Goal: Transaction & Acquisition: Purchase product/service

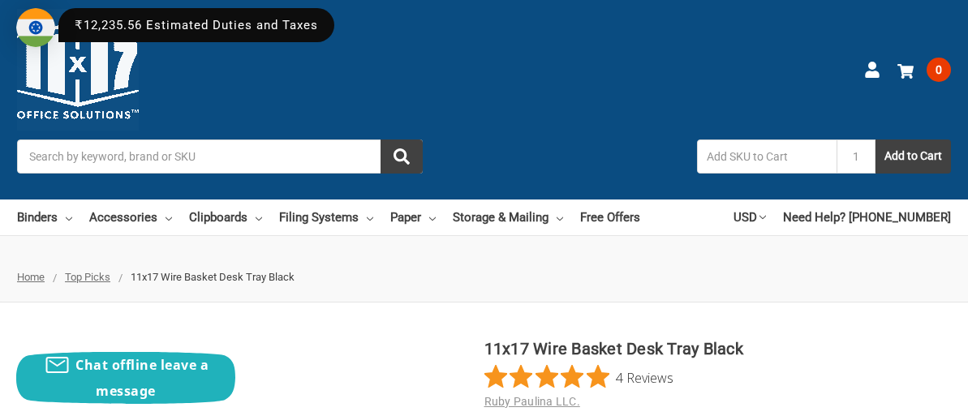
scroll to position [568, 0]
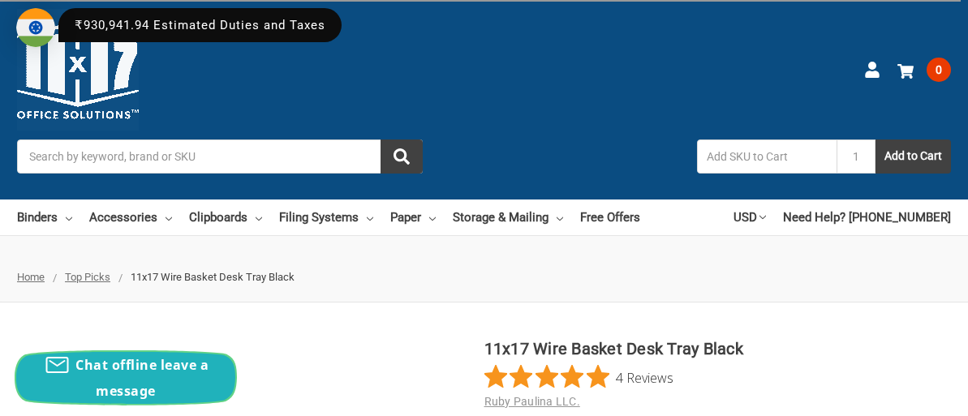
click at [131, 363] on span "Chat offline leave a message" at bounding box center [141, 378] width 133 height 44
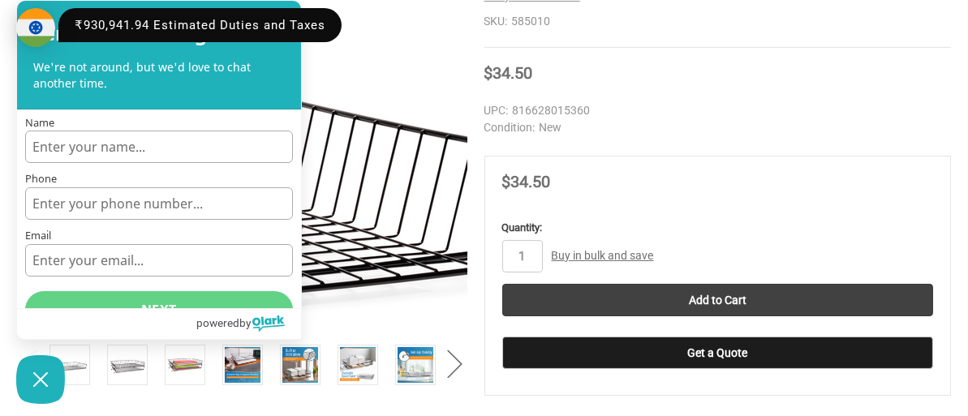
click at [397, 111] on img at bounding box center [39, 168] width 1039 height 1039
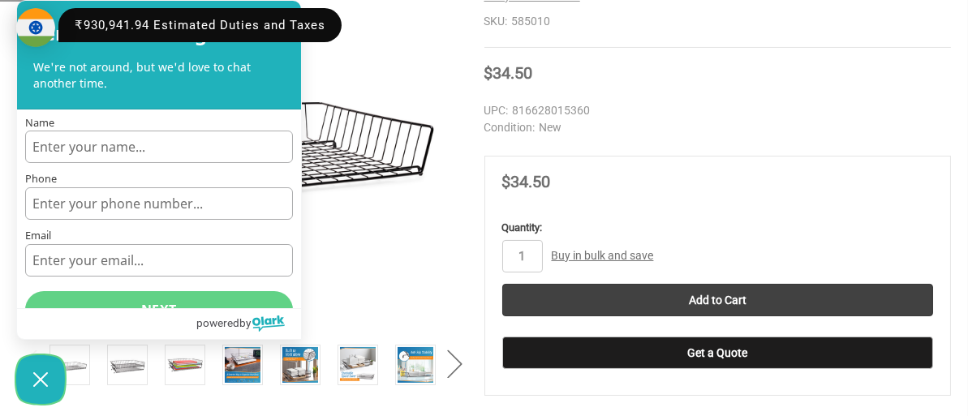
click at [45, 375] on icon "Close Chatbox" at bounding box center [40, 379] width 13 height 13
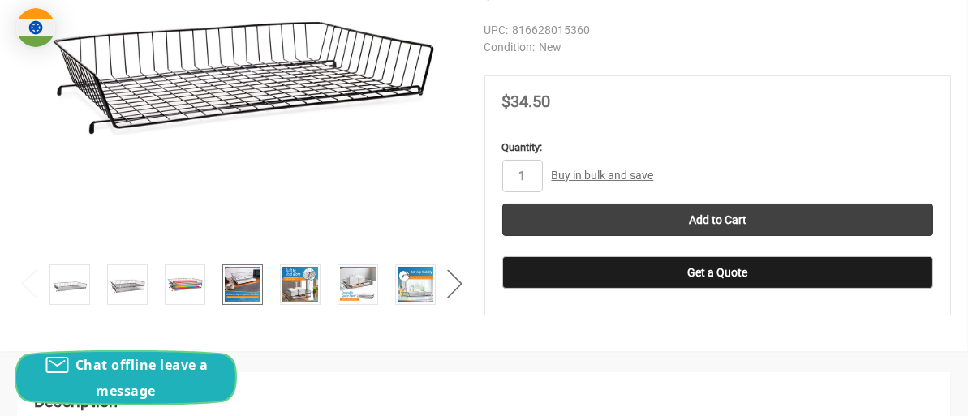
scroll to position [487, 0]
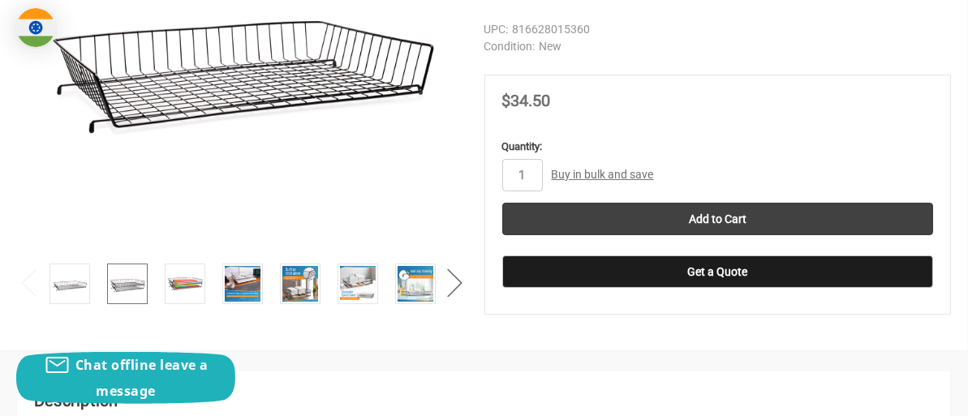
click at [144, 270] on img at bounding box center [128, 284] width 36 height 36
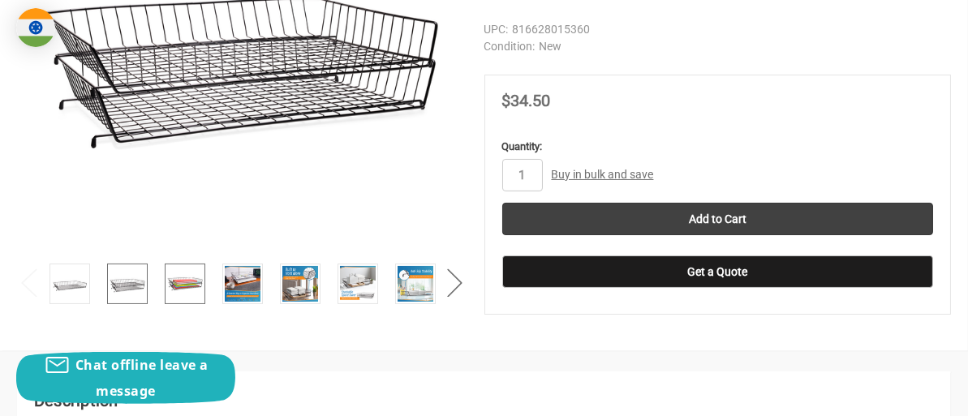
click at [180, 281] on img at bounding box center [185, 284] width 36 height 36
